Goal: Task Accomplishment & Management: Use online tool/utility

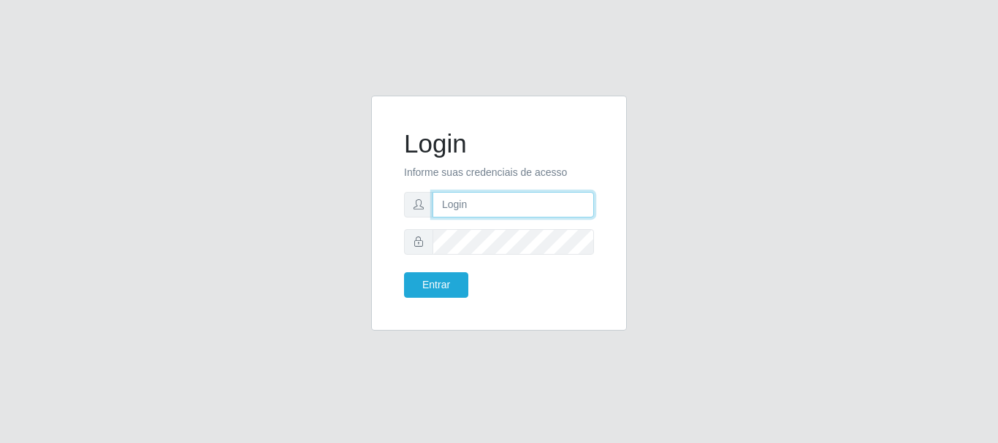
click at [465, 195] on input "text" at bounding box center [512, 205] width 161 height 26
type input "[EMAIL_ADDRESS][DOMAIN_NAME]"
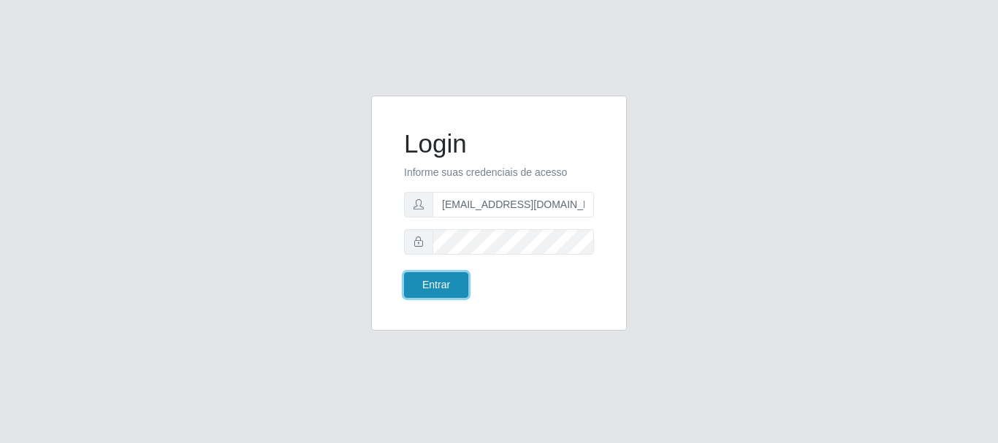
click at [459, 279] on button "Entrar" at bounding box center [436, 285] width 64 height 26
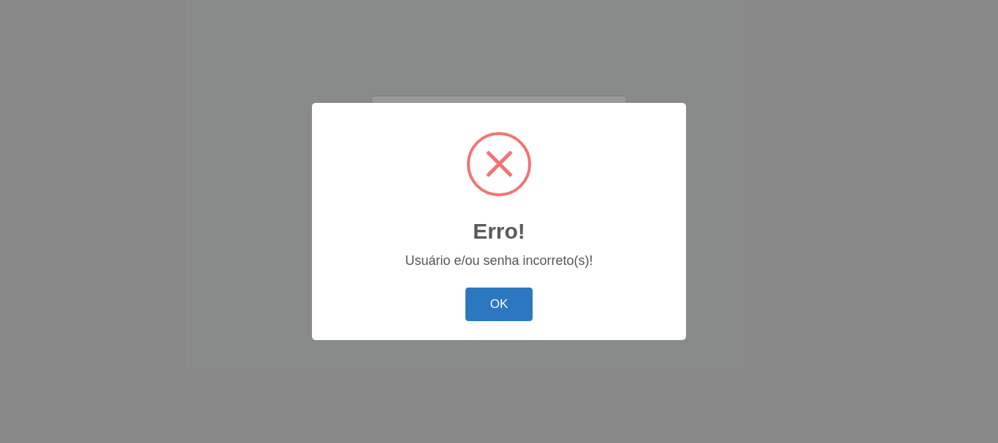
click at [516, 305] on button "OK" at bounding box center [499, 305] width 68 height 34
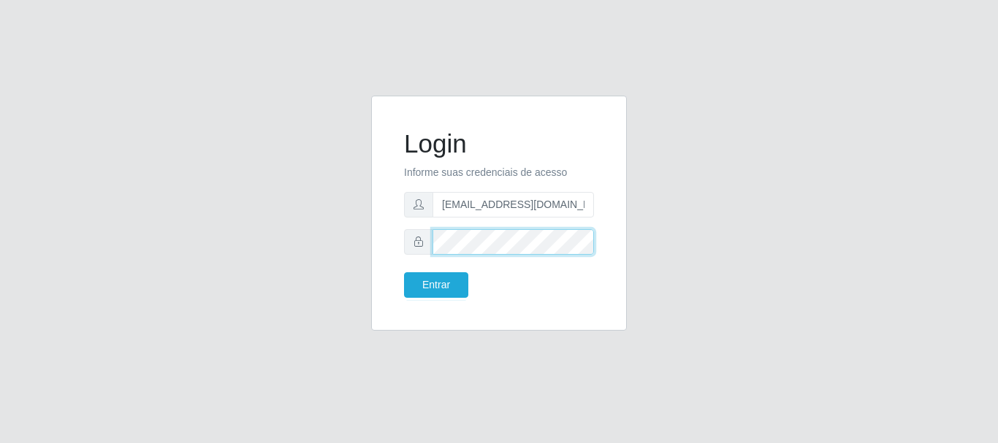
click at [340, 251] on div "Login Informe suas credenciais de acesso [EMAIL_ADDRESS][DOMAIN_NAME] Entrar" at bounding box center [499, 222] width 833 height 253
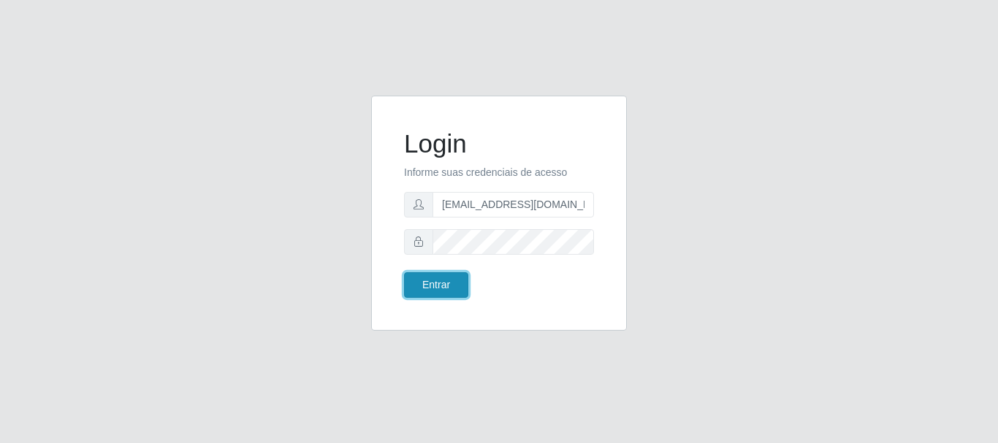
click at [411, 278] on button "Entrar" at bounding box center [436, 285] width 64 height 26
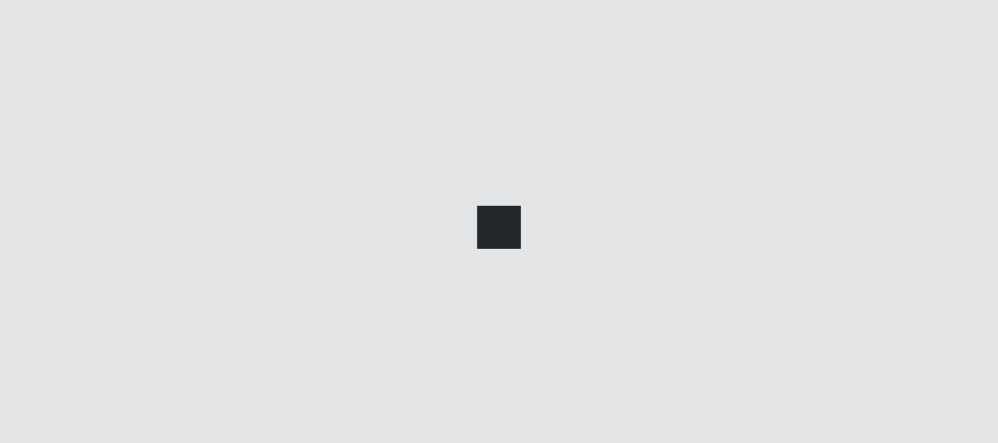
click at [453, 294] on div at bounding box center [499, 221] width 998 height 443
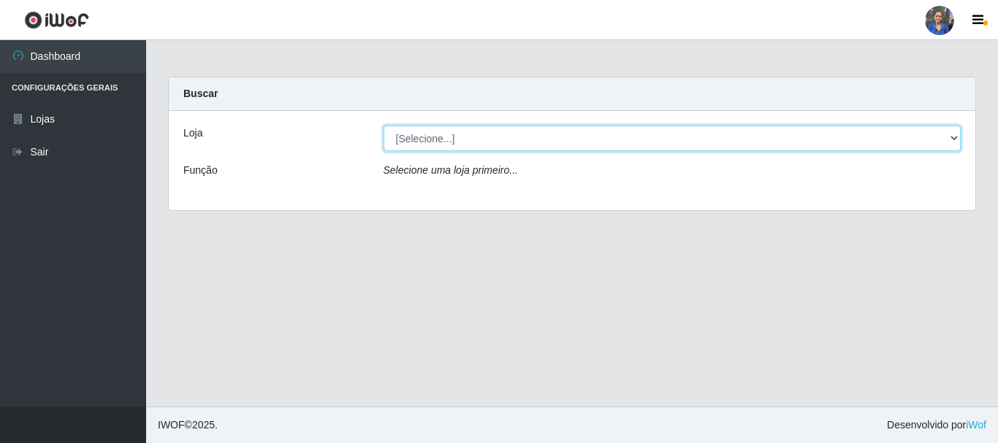
click at [801, 144] on select "[Selecione...] SuperFácil Atacado - Rodoviária" at bounding box center [672, 139] width 578 height 26
select select "400"
click at [383, 126] on select "[Selecione...] SuperFácil Atacado - Rodoviária" at bounding box center [672, 139] width 578 height 26
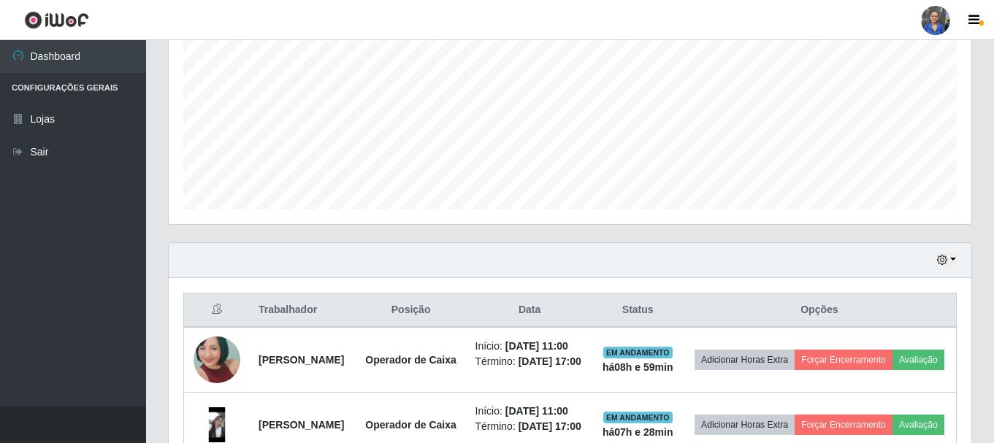
scroll to position [292, 0]
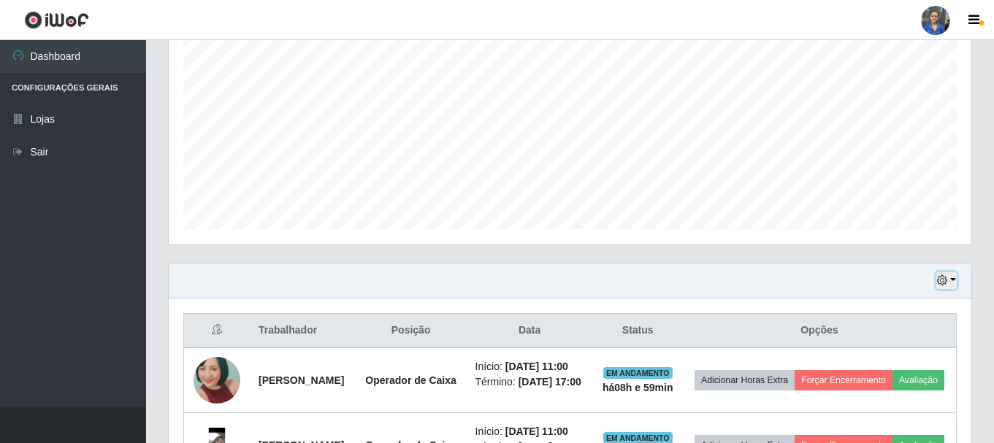
click at [950, 276] on button "button" at bounding box center [946, 280] width 20 height 17
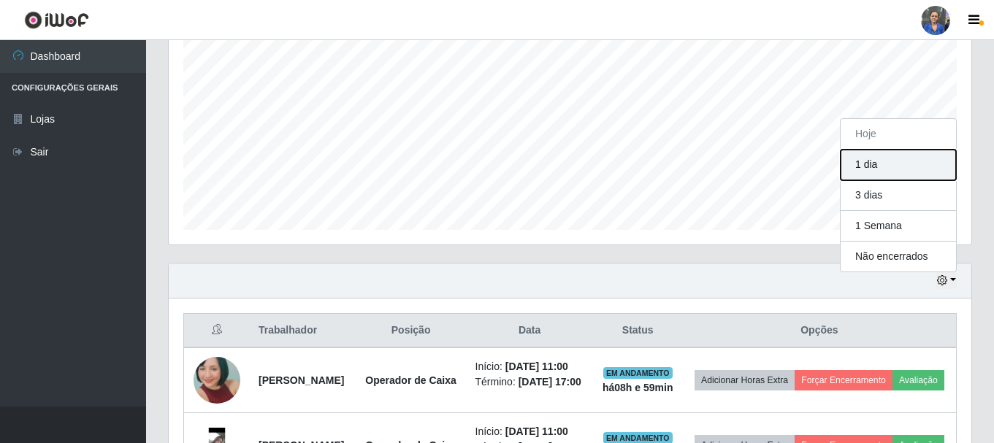
click at [890, 163] on button "1 dia" at bounding box center [898, 165] width 115 height 31
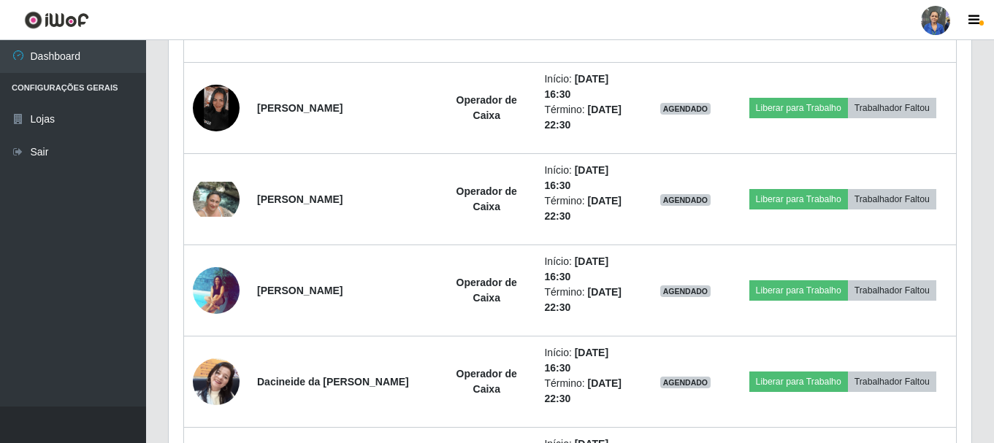
scroll to position [2275, 0]
